Goal: Register for event/course

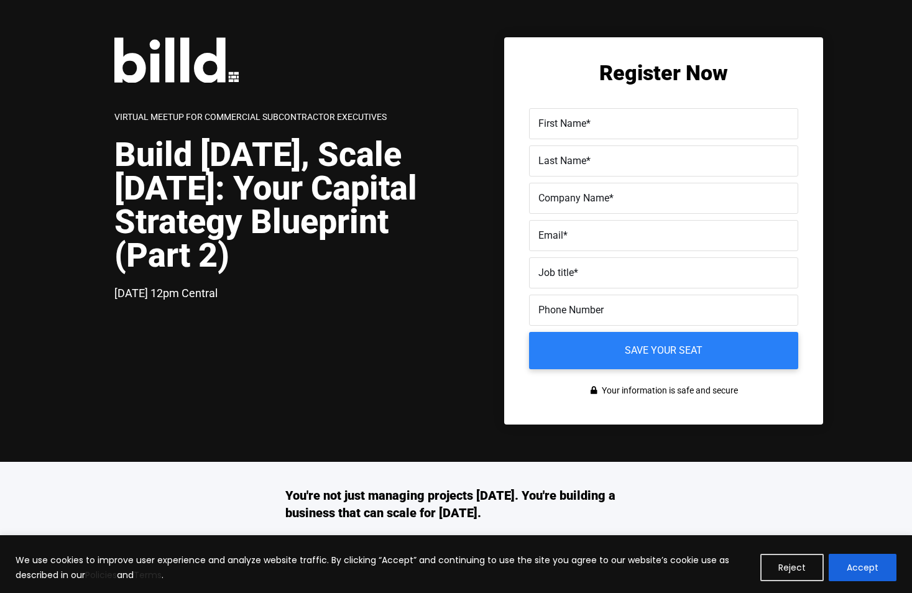
click at [634, 121] on label "First Name *" at bounding box center [663, 124] width 251 height 18
click at [634, 121] on input "First Name *" at bounding box center [663, 123] width 269 height 31
type input "[PERSON_NAME]"
type input "ELSEIF Engineering Contracting"
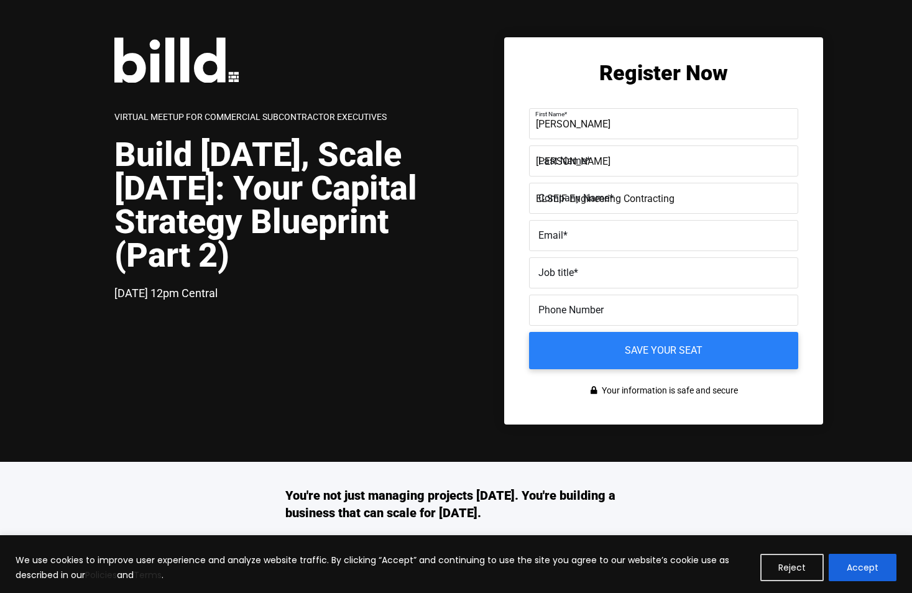
type input "[PERSON_NAME][EMAIL_ADDRESS][DOMAIN_NAME][PERSON_NAME]"
type input "[PHONE_NUMBER]"
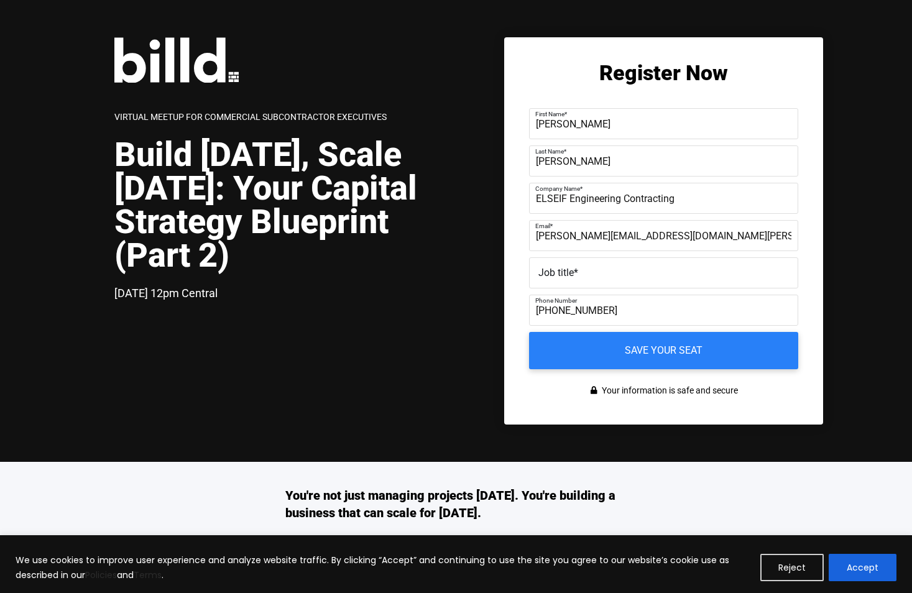
drag, startPoint x: 652, startPoint y: 124, endPoint x: 578, endPoint y: 125, distance: 73.4
click at [578, 125] on input "[PERSON_NAME]" at bounding box center [663, 123] width 269 height 31
type input "Izzalarab"
drag, startPoint x: 610, startPoint y: 157, endPoint x: 565, endPoint y: 162, distance: 45.1
click at [565, 162] on div "Last Name * [PERSON_NAME]" at bounding box center [663, 160] width 269 height 31
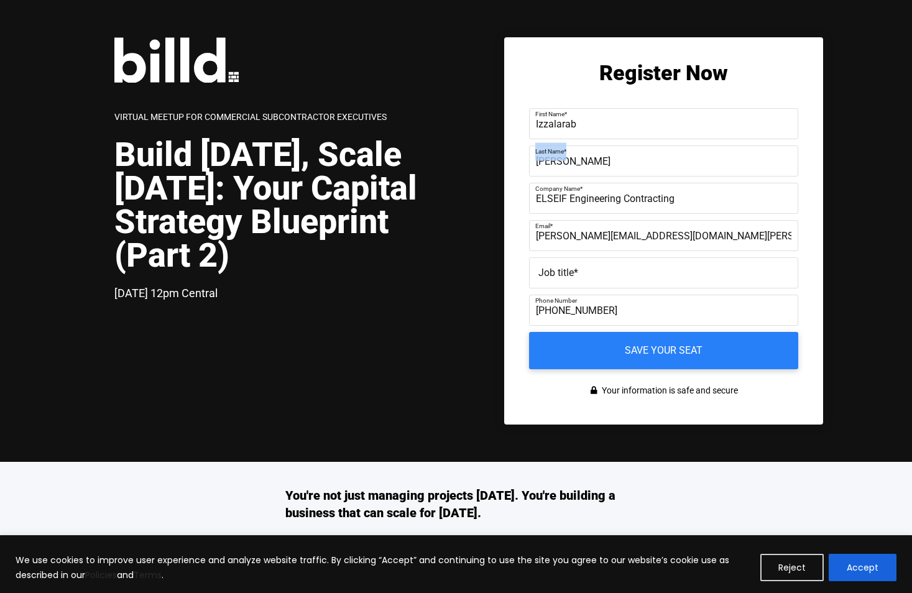
drag, startPoint x: 537, startPoint y: 160, endPoint x: 594, endPoint y: 162, distance: 57.2
click at [594, 162] on div "Last Name * [PERSON_NAME]" at bounding box center [663, 160] width 269 height 31
click at [538, 165] on input "[PERSON_NAME]" at bounding box center [663, 160] width 269 height 31
drag, startPoint x: 534, startPoint y: 162, endPoint x: 614, endPoint y: 163, distance: 79.6
click at [614, 163] on input "[PERSON_NAME]" at bounding box center [663, 160] width 269 height 31
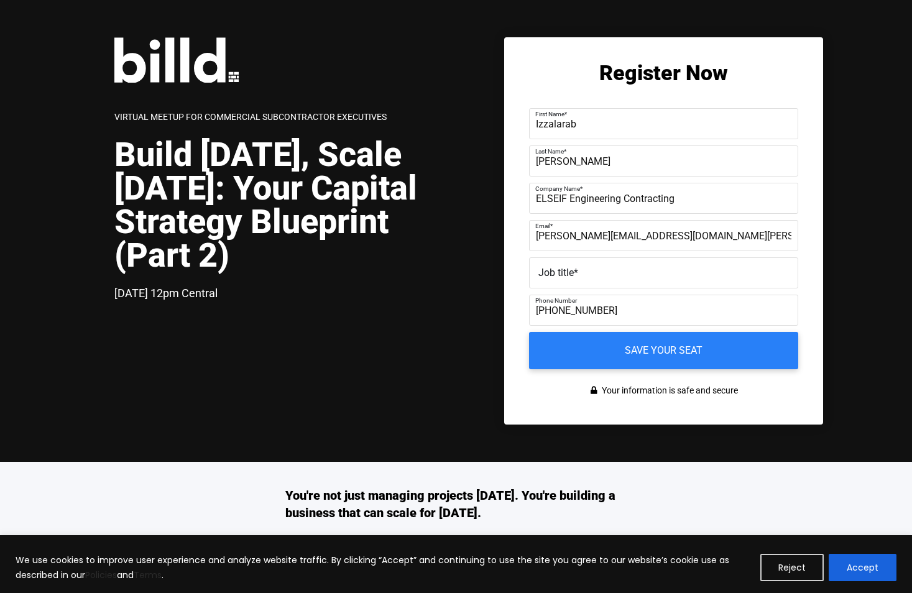
type input "[PERSON_NAME]"
click at [582, 277] on label "Job title *" at bounding box center [663, 273] width 251 height 18
click at [582, 277] on input "Job title *" at bounding box center [663, 272] width 269 height 31
type input "Op Director"
click at [675, 351] on input "Save your seat" at bounding box center [663, 350] width 283 height 39
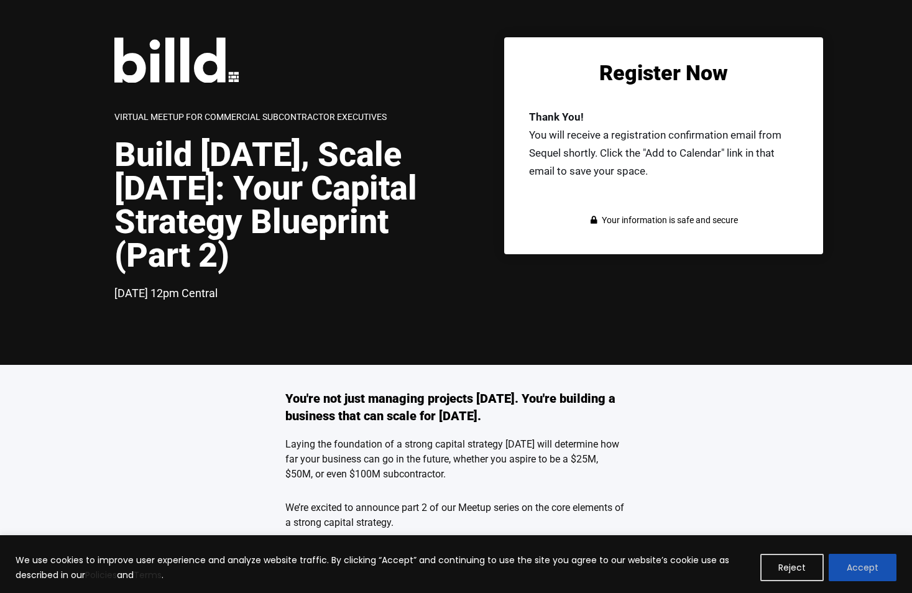
click at [855, 565] on button "Accept" at bounding box center [863, 567] width 68 height 27
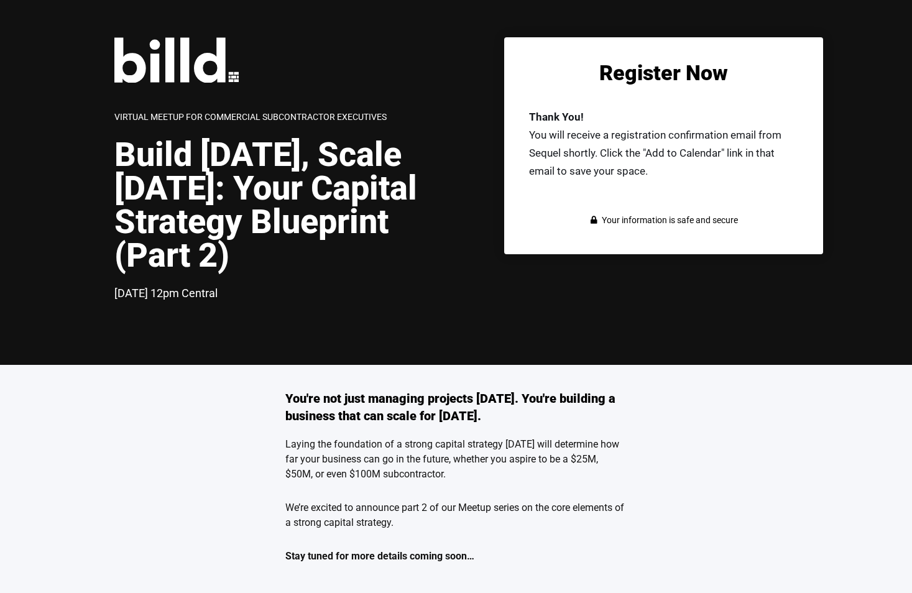
click at [680, 154] on p "Thank You! You will receive a registration confirmation email from Sequel short…" at bounding box center [663, 144] width 269 height 72
click at [577, 175] on p "Thank You! You will receive a registration confirmation email from Sequel short…" at bounding box center [663, 144] width 269 height 72
click at [689, 219] on span "Your information is safe and secure" at bounding box center [668, 220] width 139 height 18
